Goal: Navigation & Orientation: Understand site structure

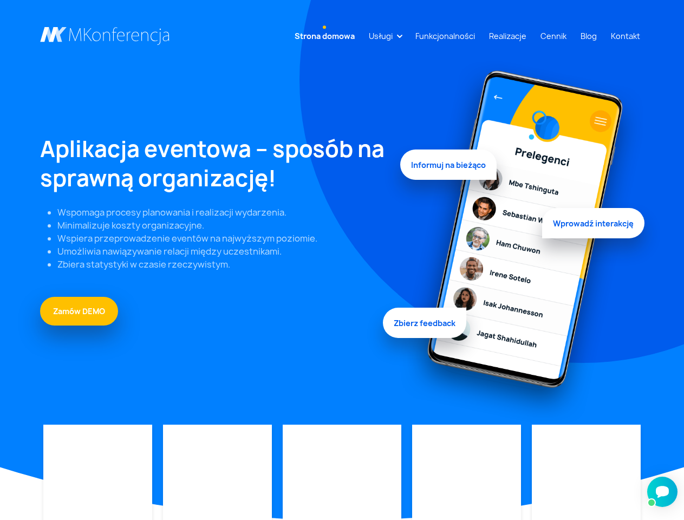
click at [383, 36] on link "Usługi" at bounding box center [380, 36] width 32 height 20
click at [65, 451] on img at bounding box center [65, 451] width 0 height 0
click at [180, 454] on img at bounding box center [180, 454] width 0 height 0
click at [304, 445] on img at bounding box center [304, 445] width 0 height 0
click at [433, 459] on img at bounding box center [433, 459] width 0 height 0
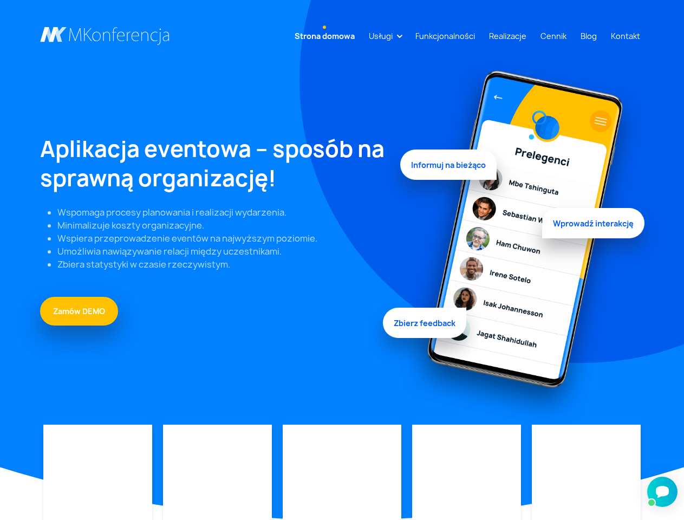
click at [542, 459] on img at bounding box center [542, 459] width 0 height 0
